Goal: Navigation & Orientation: Go to known website

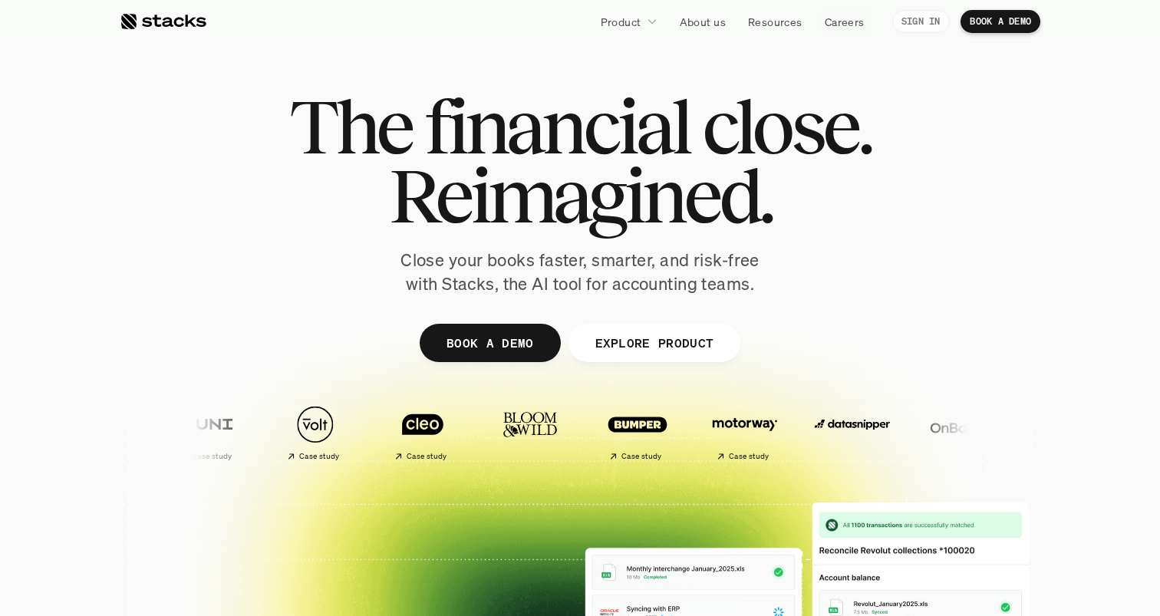
click at [903, 21] on p "SIGN IN" at bounding box center [921, 21] width 39 height 11
click at [916, 23] on p "SIGN IN" at bounding box center [921, 21] width 39 height 11
click at [917, 25] on p "SIGN IN" at bounding box center [921, 21] width 39 height 11
